Goal: Task Accomplishment & Management: Manage account settings

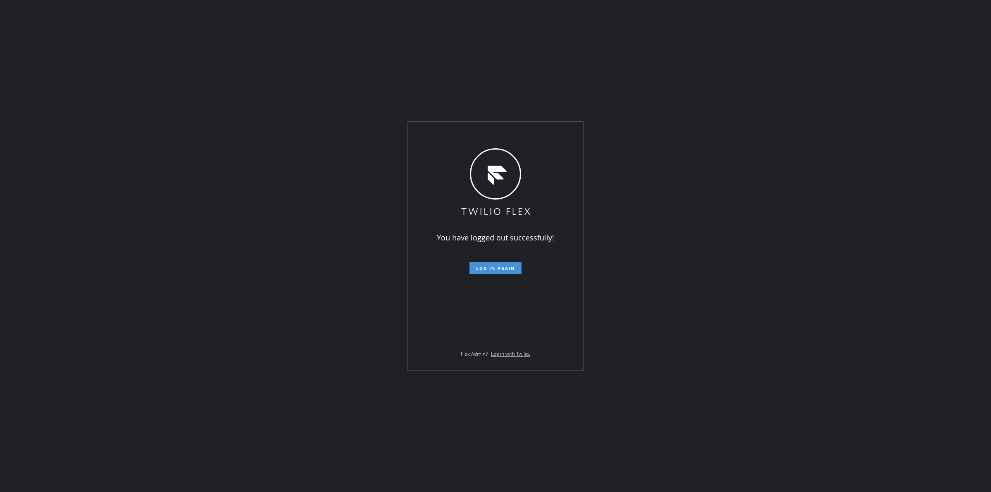
click at [496, 267] on span "Log in again" at bounding box center [495, 268] width 39 height 6
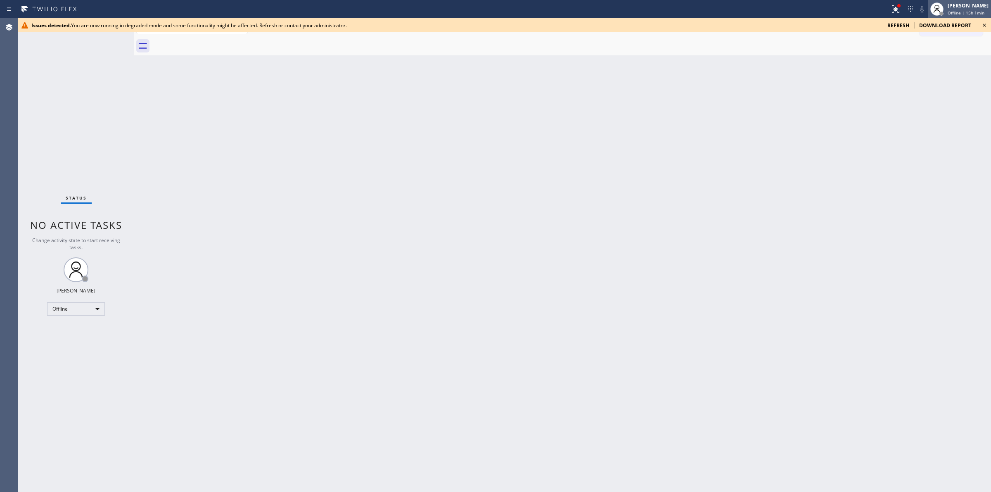
click at [958, 5] on div "[PERSON_NAME]" at bounding box center [967, 5] width 41 height 7
click at [942, 49] on button "Unavailable" at bounding box center [949, 54] width 83 height 11
click at [984, 23] on icon at bounding box center [984, 25] width 10 height 10
click at [987, 24] on icon at bounding box center [984, 25] width 10 height 10
